Goal: Check status

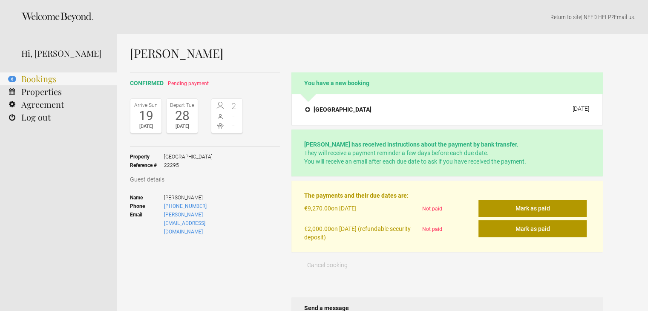
click at [54, 76] on link "6 Bookings" at bounding box center [58, 78] width 117 height 13
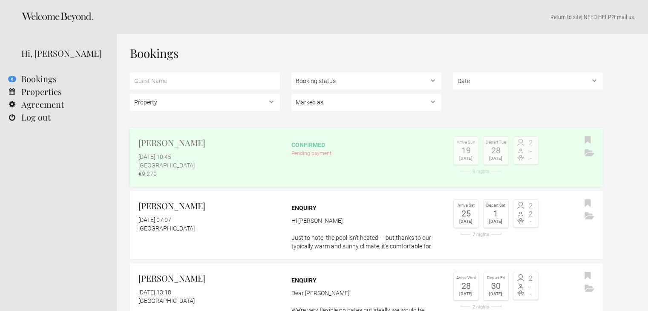
click at [336, 140] on div "confirmed Pending payment" at bounding box center [366, 146] width 150 height 21
